Goal: Register for event/course

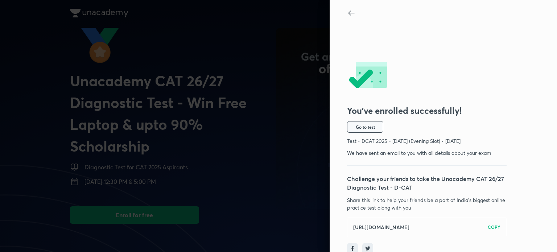
click at [361, 127] on span "Go to test" at bounding box center [365, 127] width 19 height 6
